Goal: Task Accomplishment & Management: Manage account settings

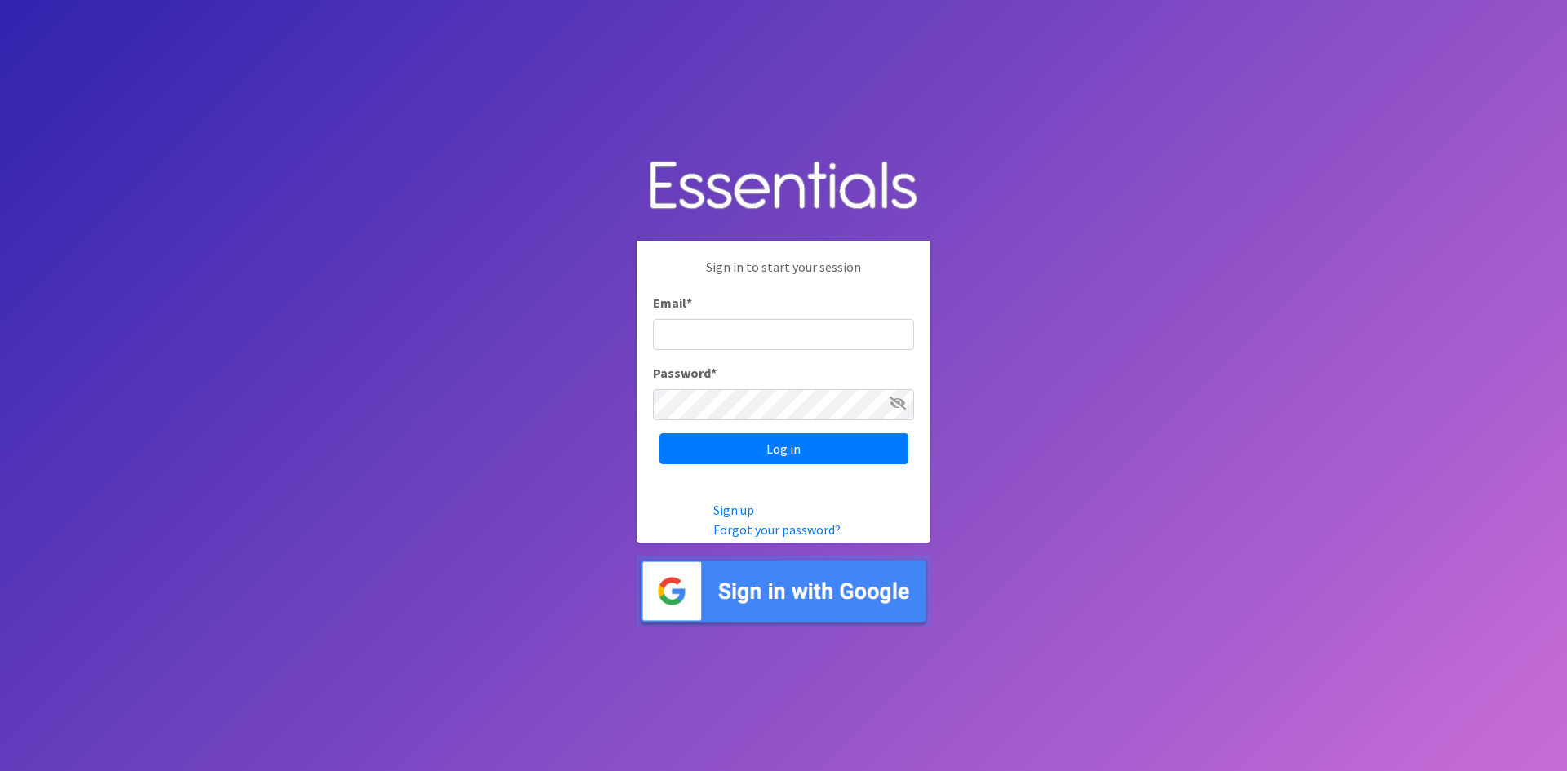
click at [706, 336] on input "Email *" at bounding box center [783, 334] width 261 height 31
type input "[EMAIL_ADDRESS][DOMAIN_NAME]"
click at [660, 433] on input "Log in" at bounding box center [784, 448] width 249 height 31
click at [764, 334] on input "Email *" at bounding box center [783, 334] width 261 height 31
type input "[EMAIL_ADDRESS][DOMAIN_NAME]"
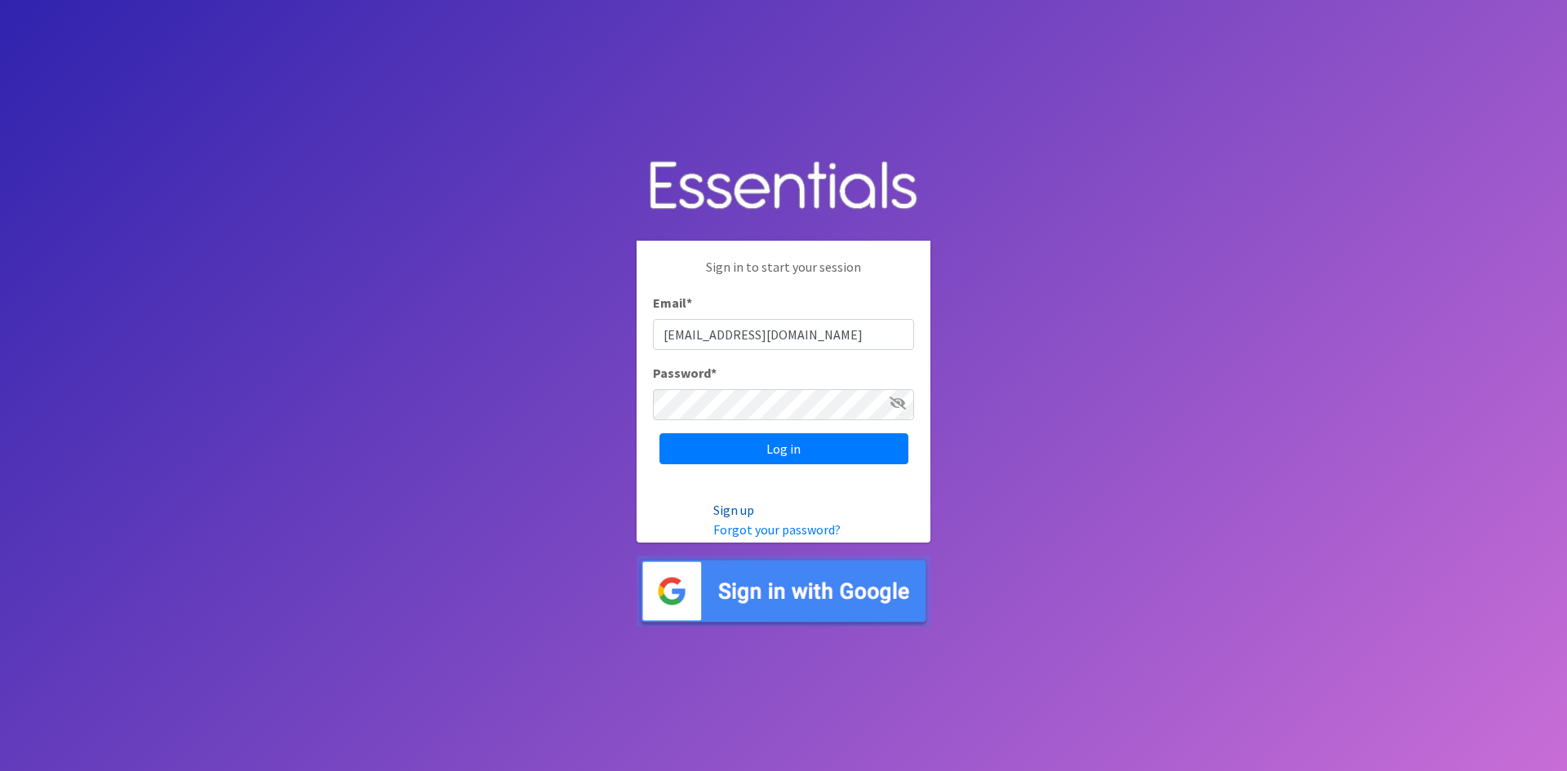
click at [747, 508] on link "Sign up" at bounding box center [733, 510] width 41 height 16
click at [758, 530] on link "Forgot your password?" at bounding box center [776, 530] width 127 height 16
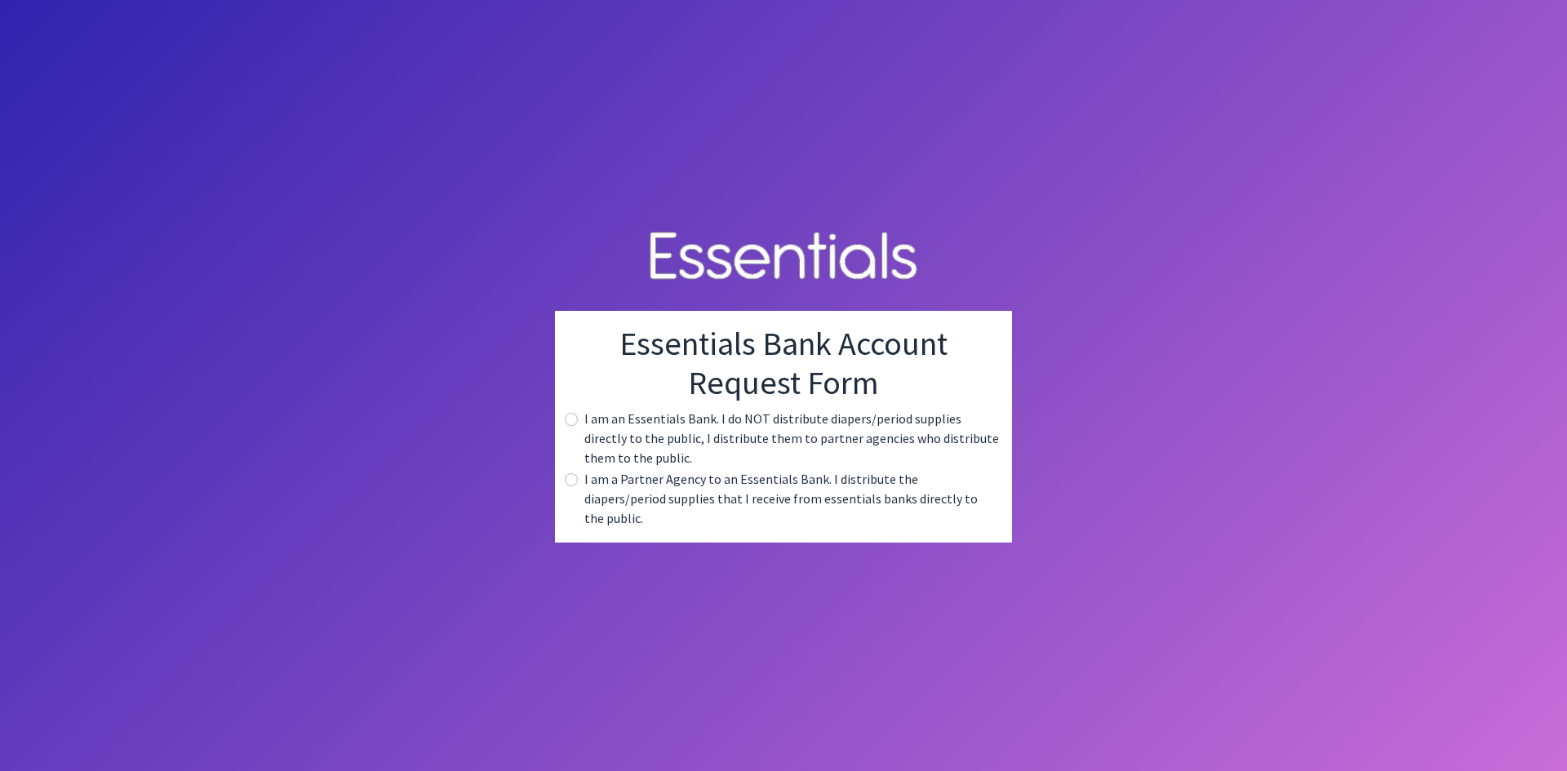
click at [572, 468] on div "I am an Essentials Bank. I do NOT distribute diapers/period supplies directly t…" at bounding box center [783, 438] width 431 height 59
click at [571, 485] on input "radio" at bounding box center [571, 479] width 13 height 13
radio input "true"
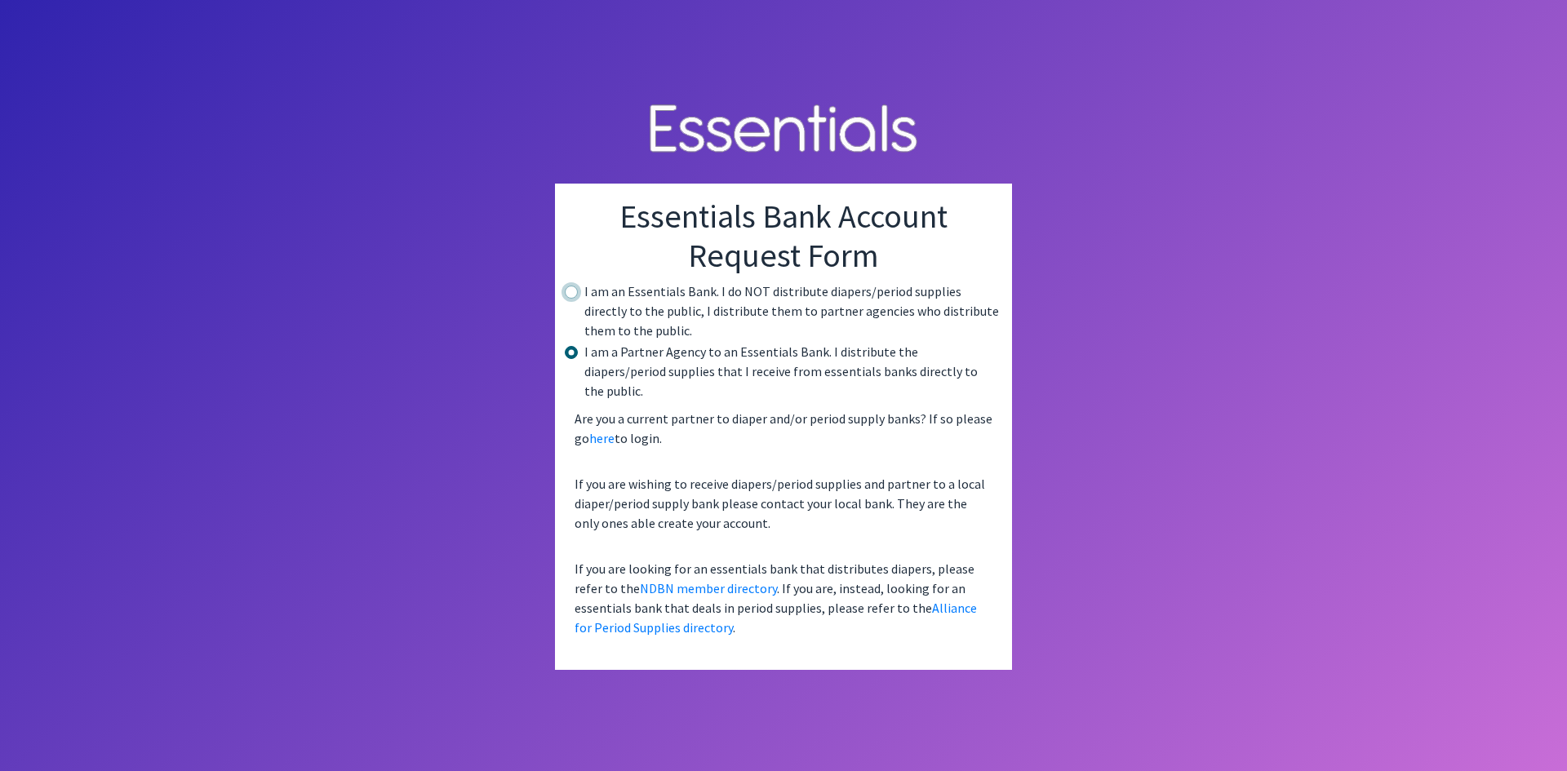
click at [575, 299] on input "radio" at bounding box center [571, 292] width 13 height 13
radio input "true"
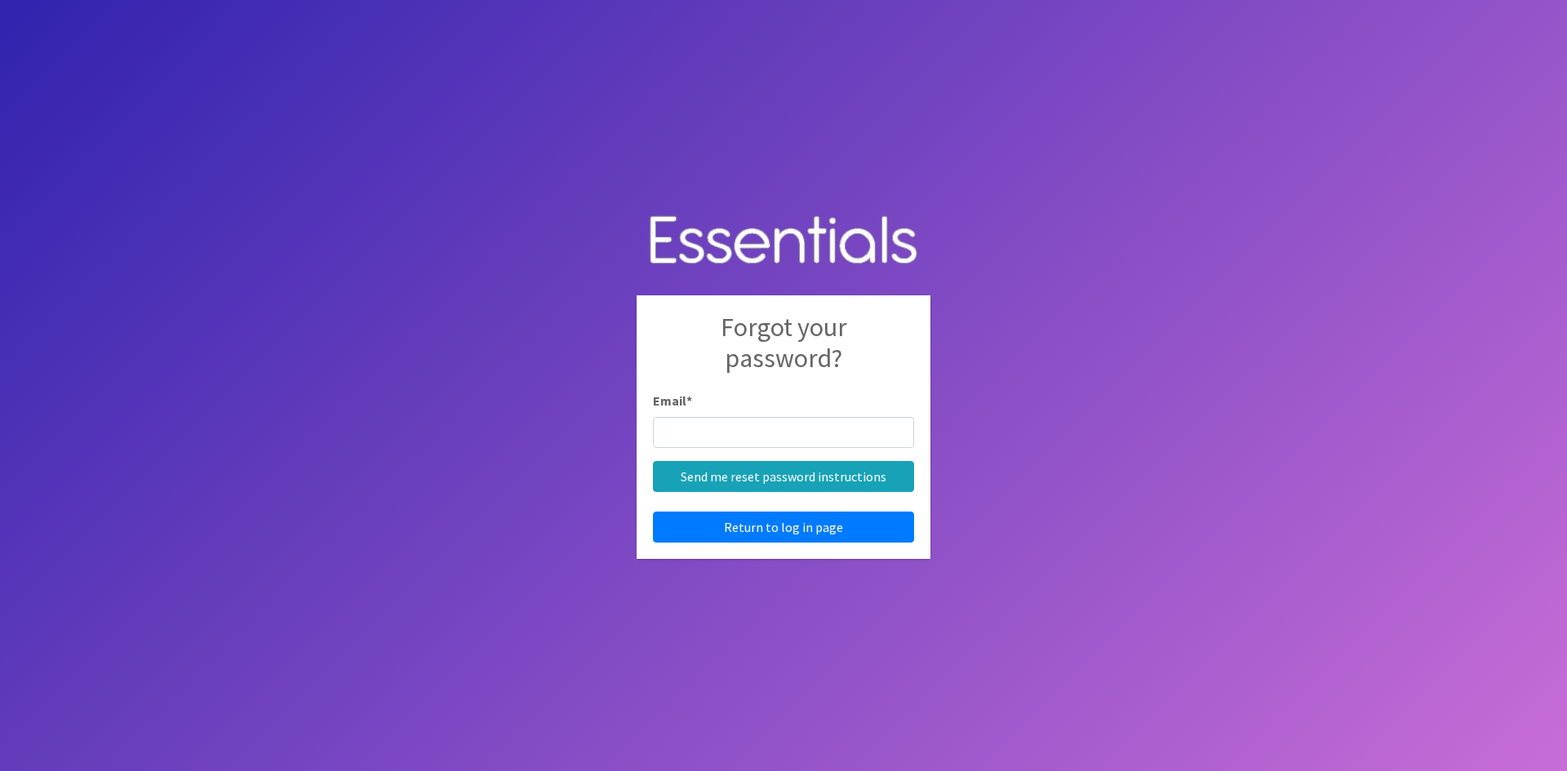
click at [731, 435] on input "Email *" at bounding box center [783, 432] width 261 height 31
type input "asmith@thearcgbc.org"
click at [797, 478] on input "Send me reset password instructions" at bounding box center [783, 476] width 261 height 31
